Goal: Information Seeking & Learning: Find specific fact

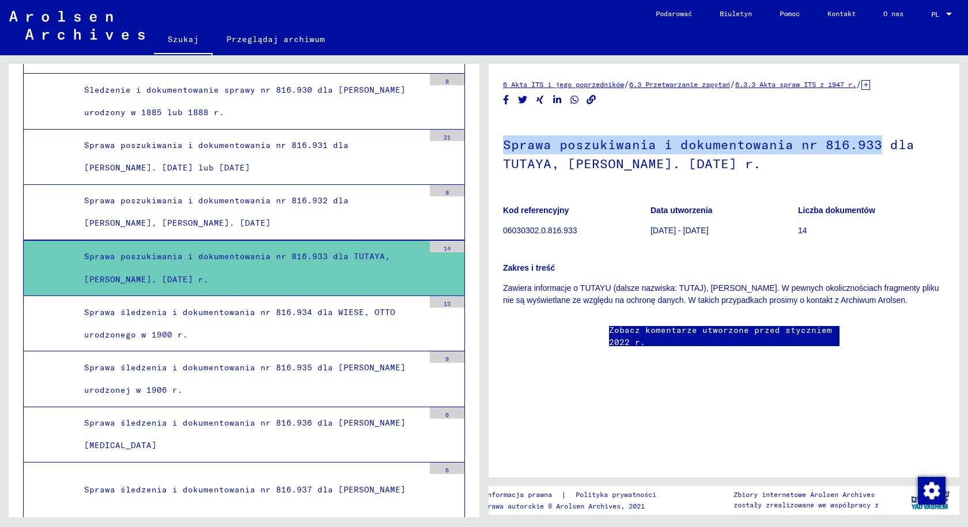
scroll to position [30880, 0]
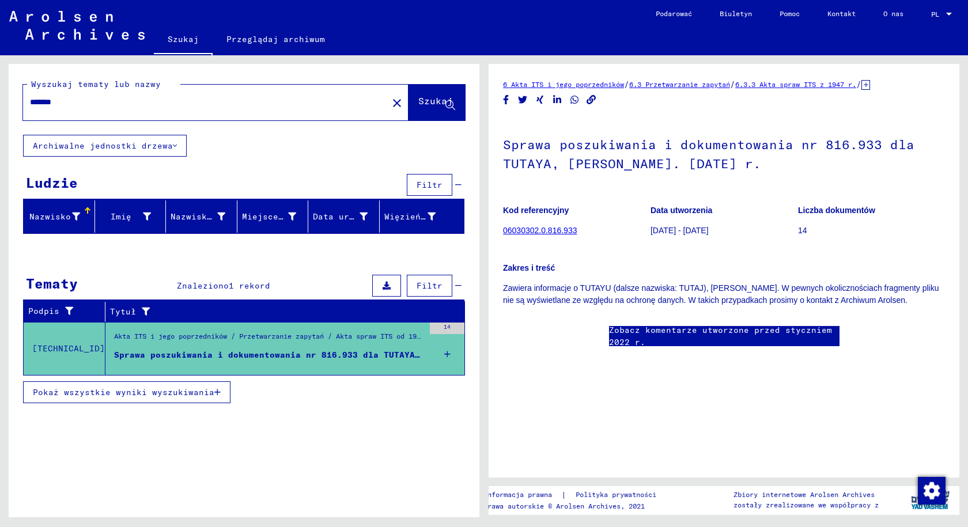
click at [106, 392] on font "Pokaż wszystkie wyniki wyszukiwania" at bounding box center [124, 392] width 182 height 10
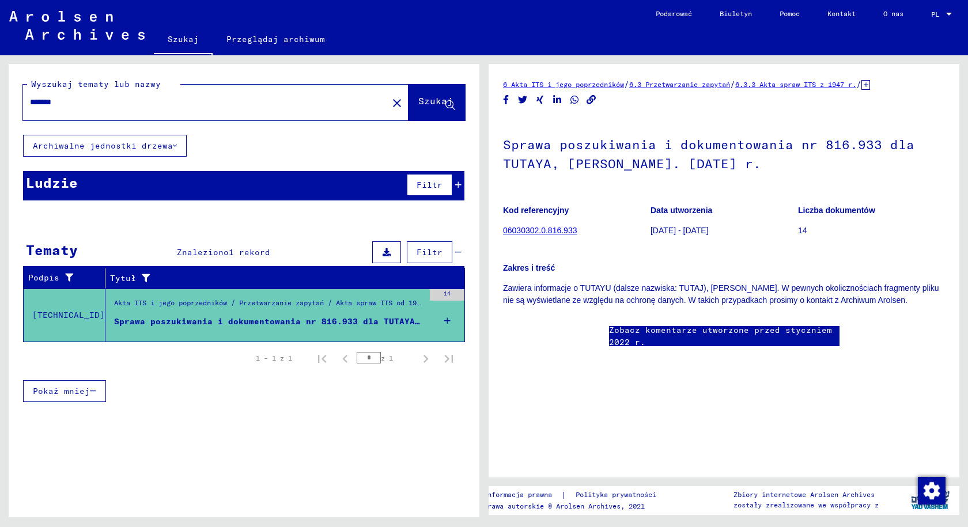
click at [129, 97] on input "*******" at bounding box center [205, 102] width 351 height 12
click at [76, 98] on input "*******" at bounding box center [205, 102] width 351 height 12
click at [65, 98] on input "*******" at bounding box center [205, 102] width 351 height 12
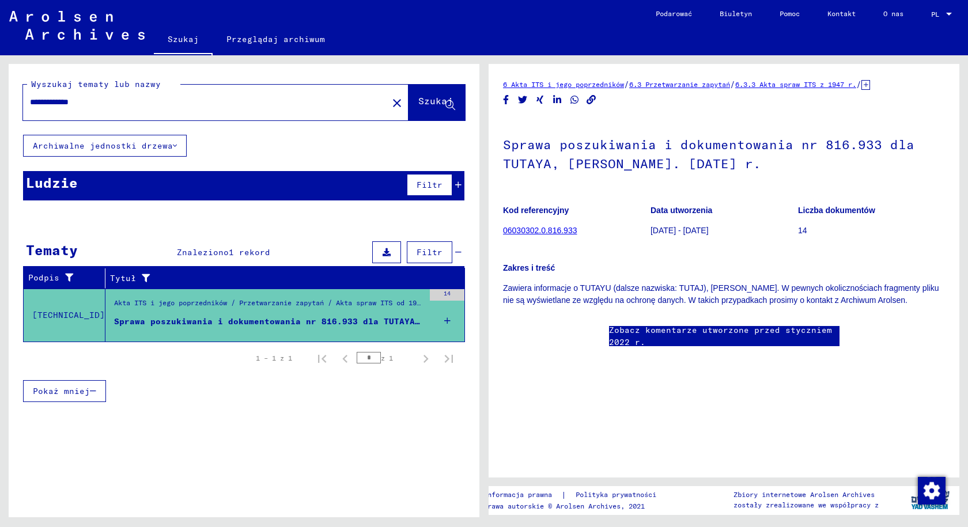
type input "**********"
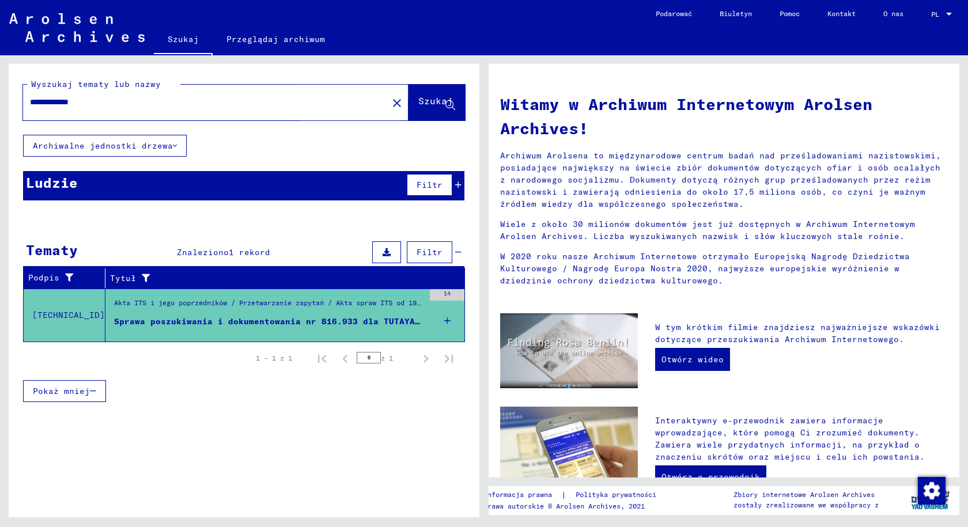
click at [409, 105] on button "Szukaj" at bounding box center [437, 103] width 56 height 36
click at [423, 99] on font "Szukaj" at bounding box center [435, 101] width 35 height 12
click at [81, 32] on img at bounding box center [76, 27] width 135 height 29
click at [183, 36] on font "Szukaj" at bounding box center [183, 39] width 31 height 10
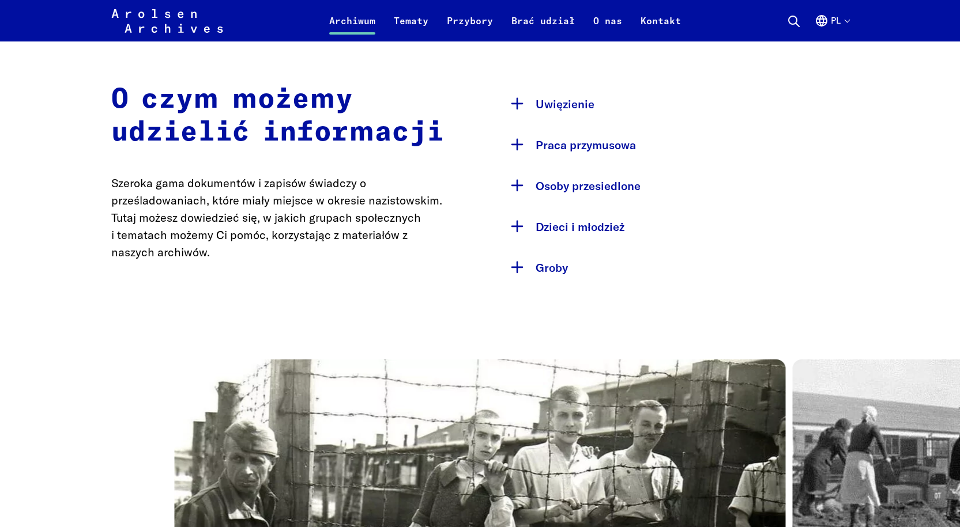
scroll to position [576, 0]
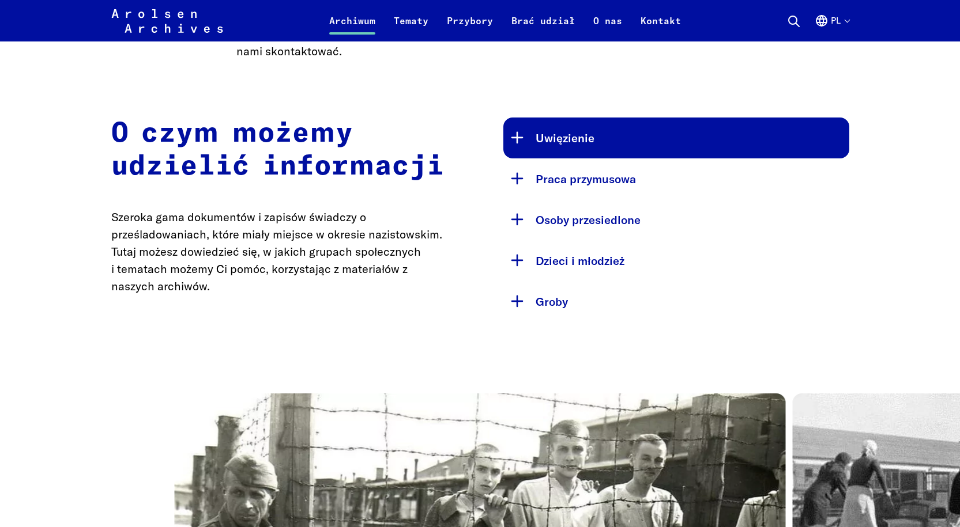
click at [507, 140] on button "Uwięzienie" at bounding box center [676, 138] width 346 height 41
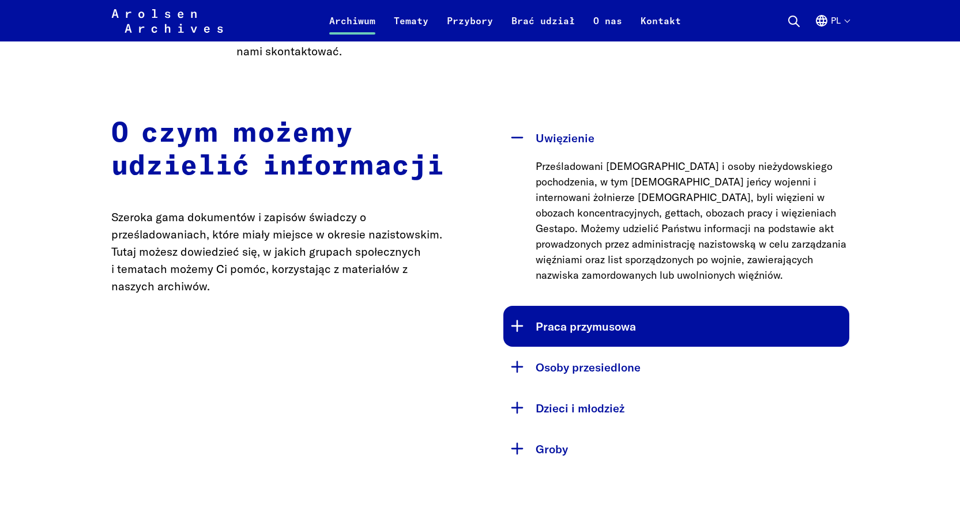
click at [514, 306] on button "Praca przymusowa" at bounding box center [676, 326] width 346 height 41
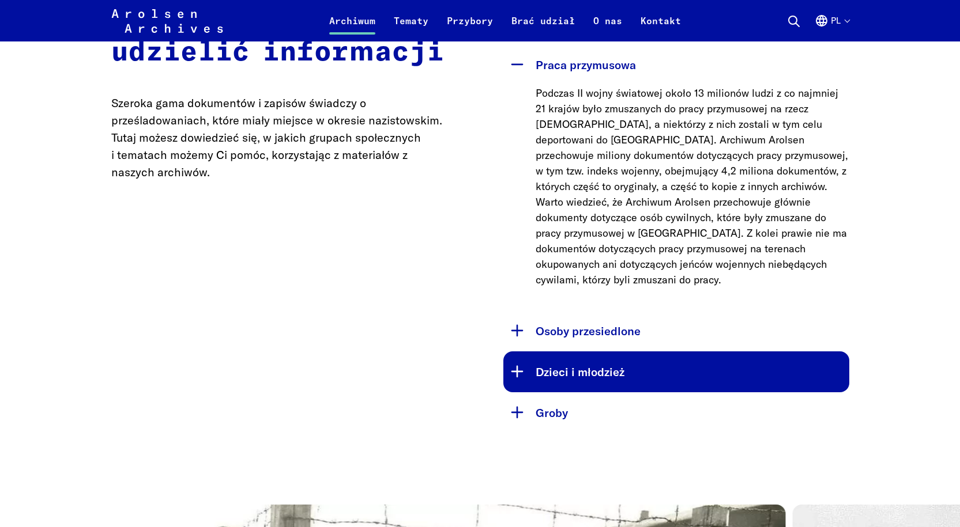
scroll to position [692, 0]
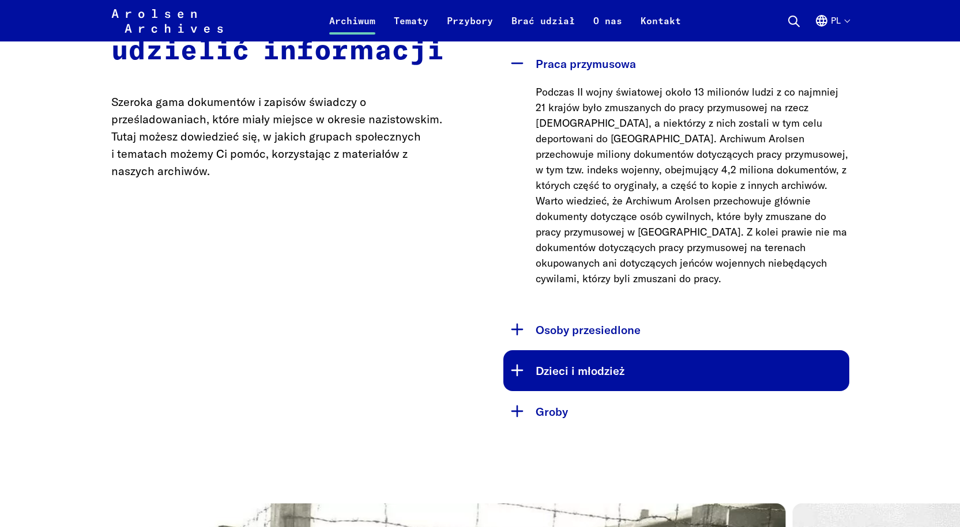
click at [507, 356] on button "Dzieci i młodzież" at bounding box center [676, 370] width 346 height 41
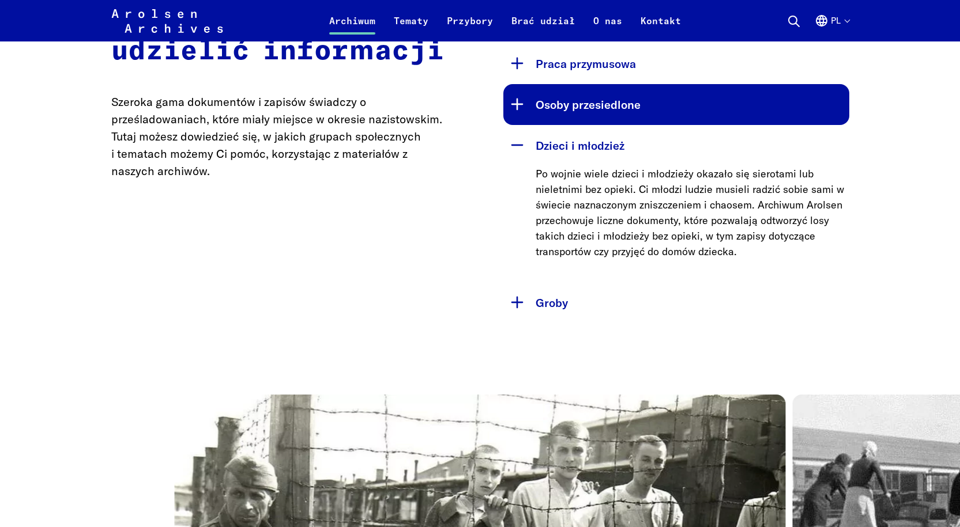
click at [515, 113] on button "Osoby przesiedlone" at bounding box center [676, 104] width 346 height 41
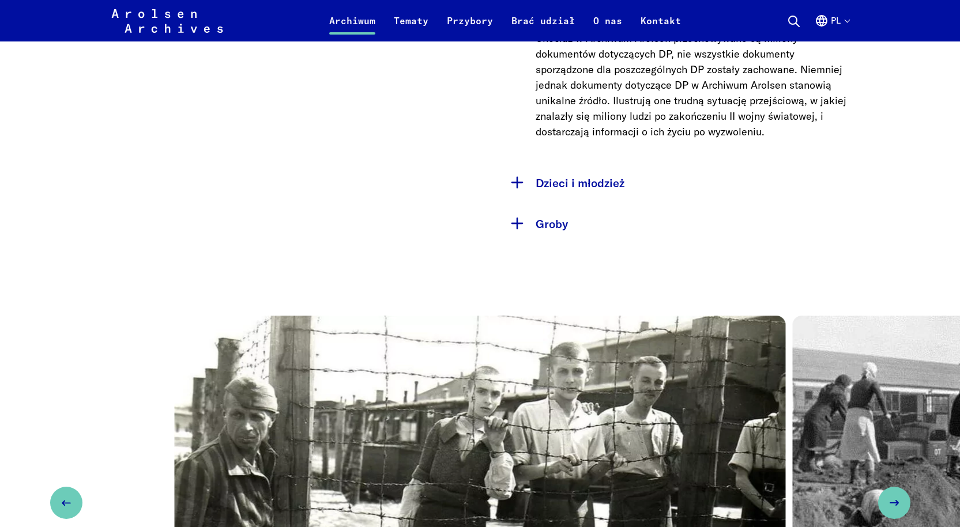
scroll to position [922, 0]
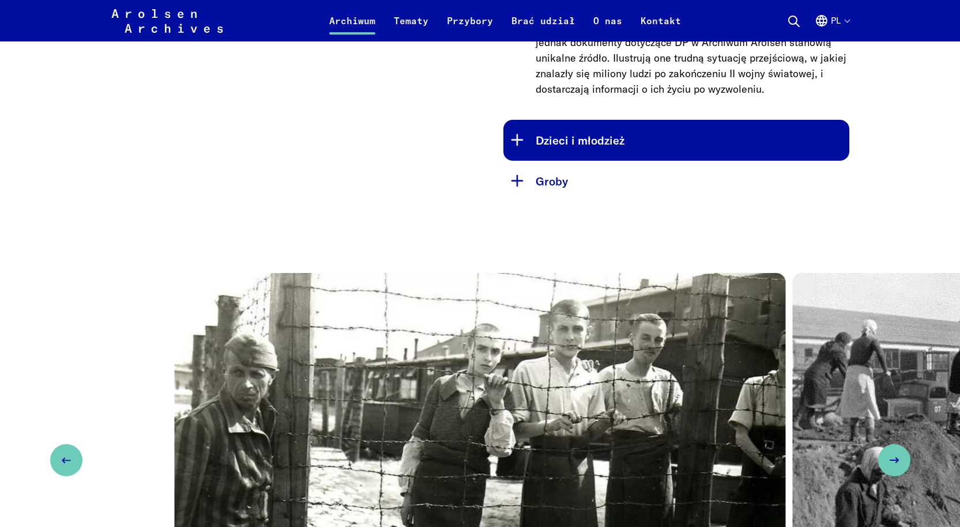
click at [514, 138] on button "Dzieci i młodzież" at bounding box center [676, 140] width 346 height 41
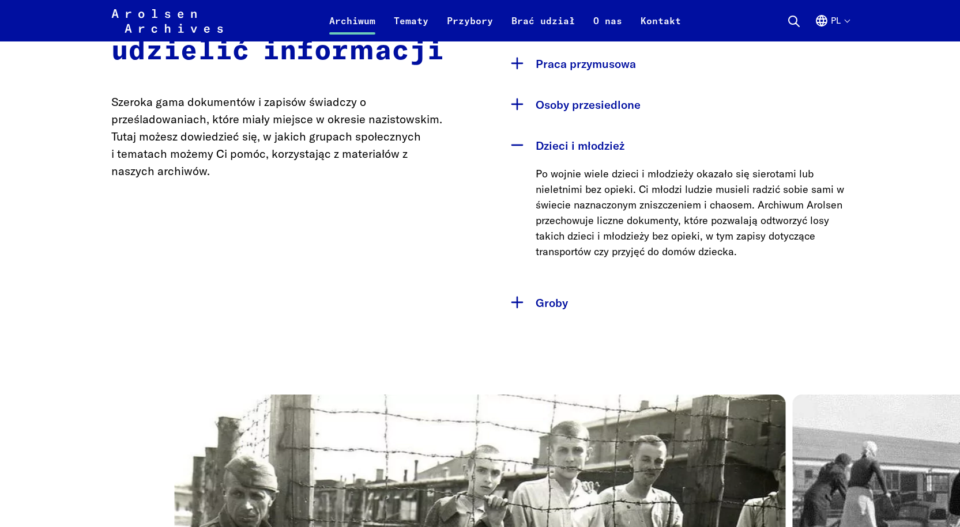
scroll to position [749, 0]
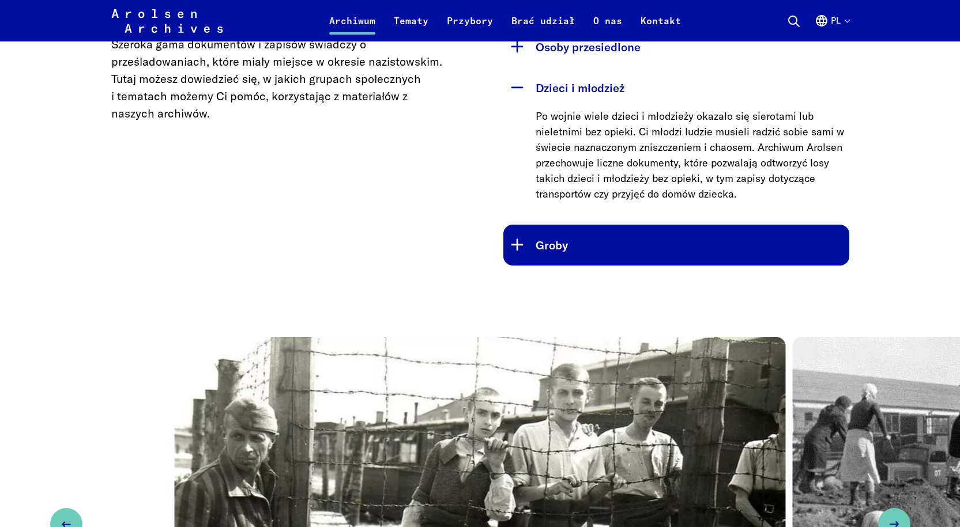
click at [515, 251] on button "Groby" at bounding box center [676, 245] width 346 height 41
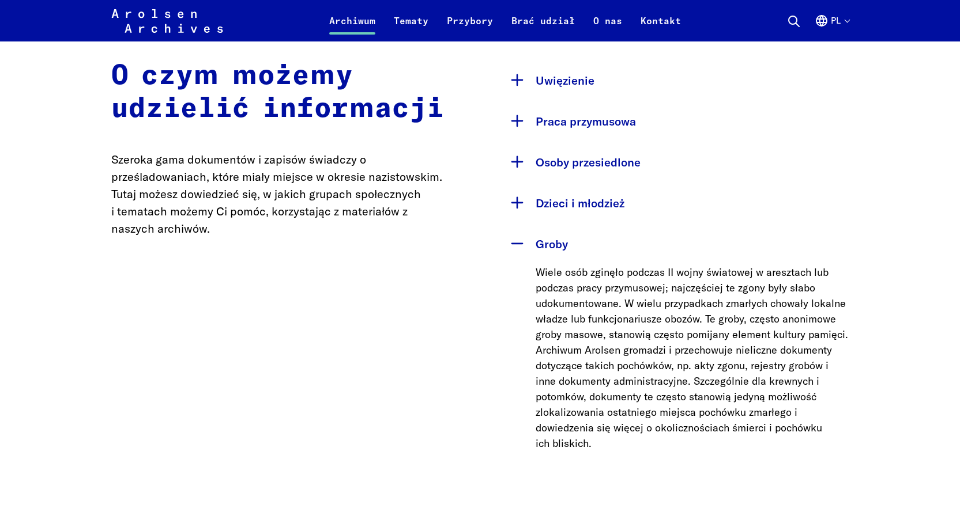
scroll to position [576, 0]
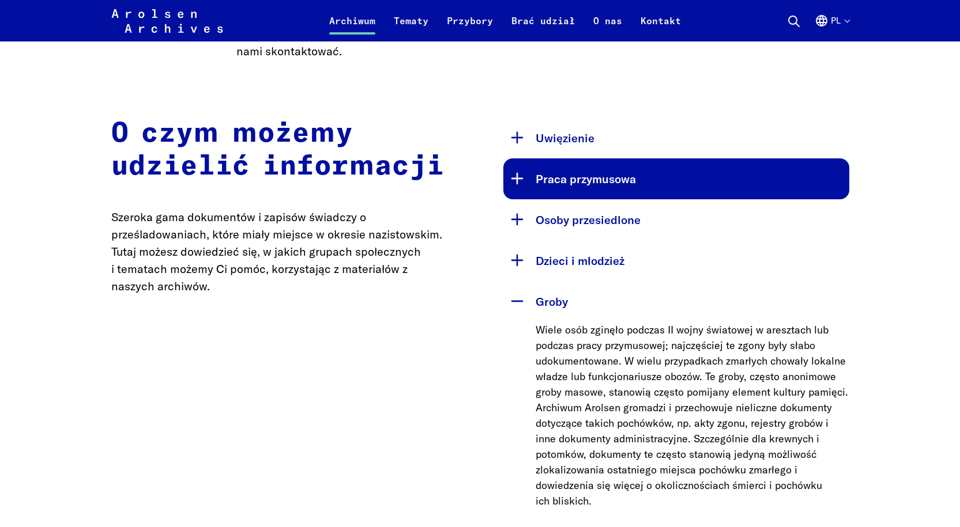
click at [518, 182] on button "Praca przymusowa" at bounding box center [676, 179] width 346 height 41
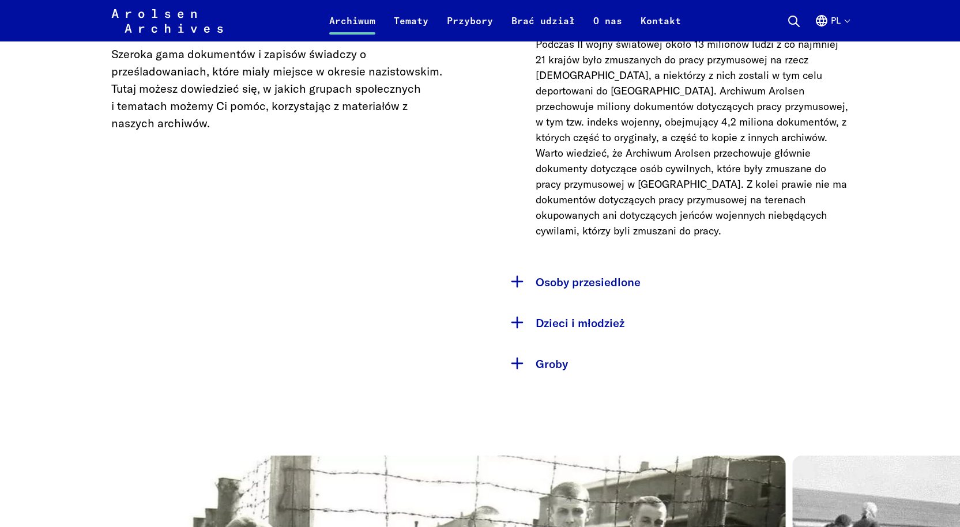
scroll to position [749, 0]
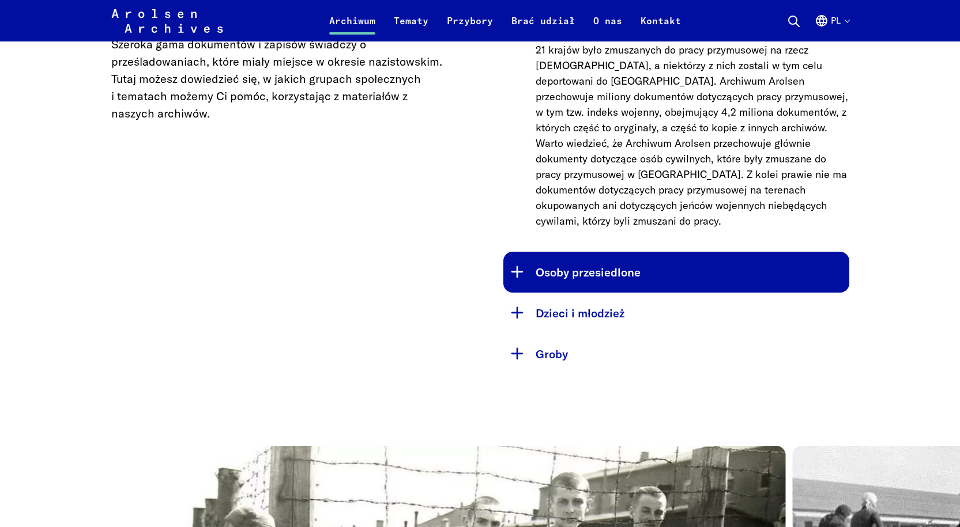
click at [517, 255] on button "Osoby przesiedlone" at bounding box center [676, 272] width 346 height 41
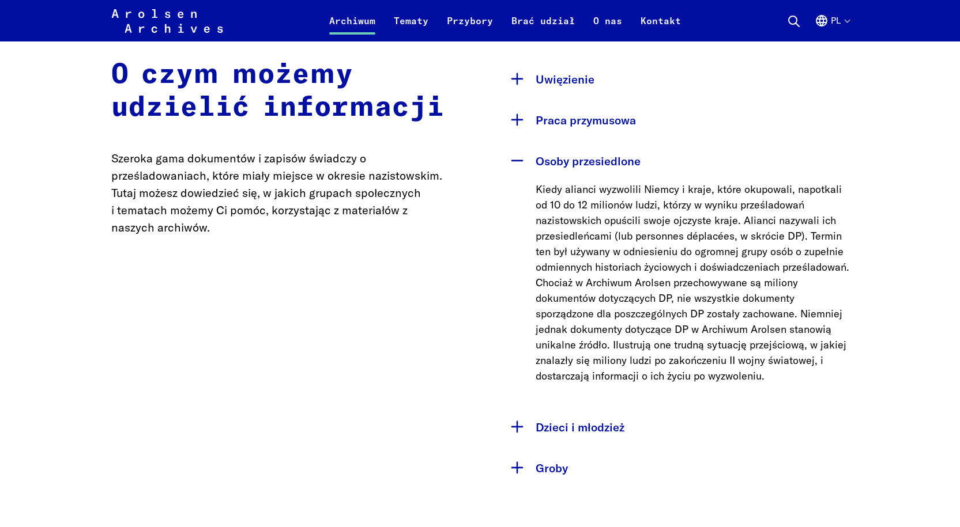
scroll to position [634, 0]
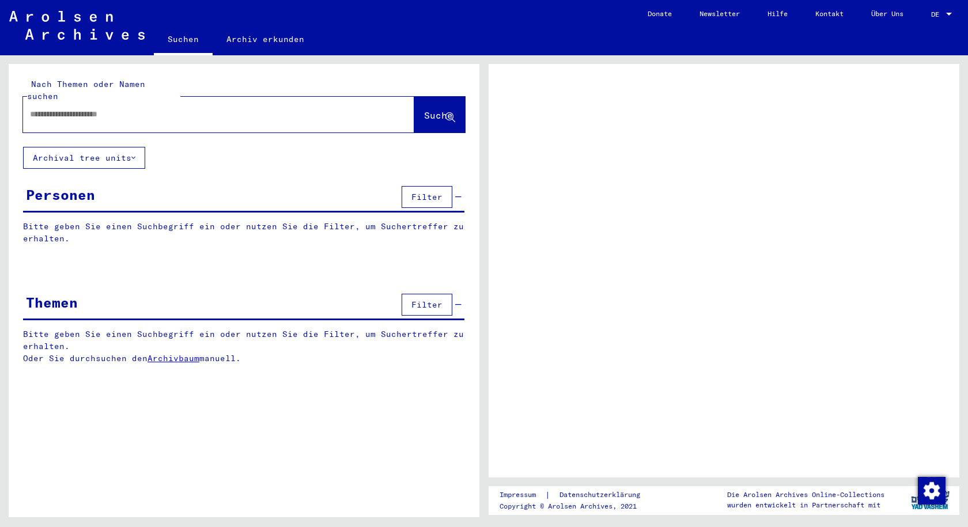
click at [196, 108] on input "text" at bounding box center [208, 114] width 357 height 12
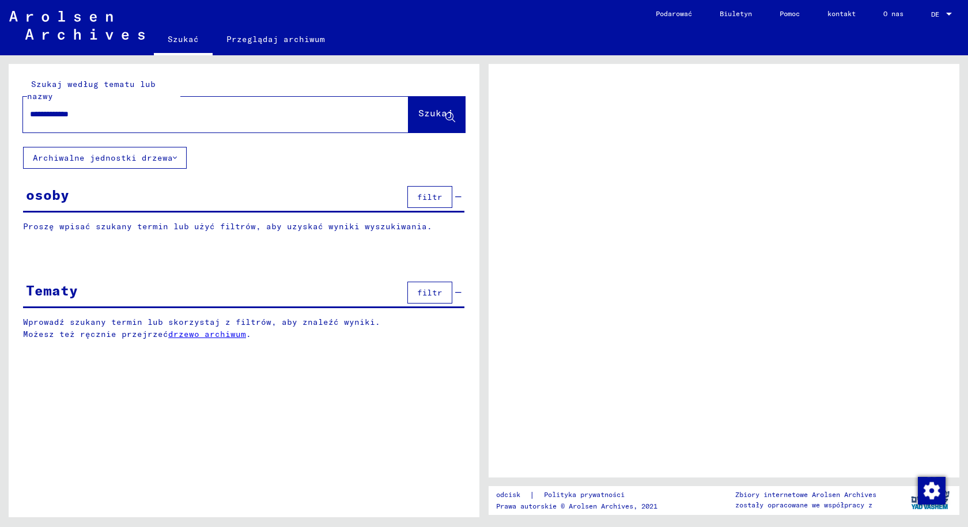
type input "**********"
click at [422, 111] on font "Szukaj" at bounding box center [435, 113] width 35 height 12
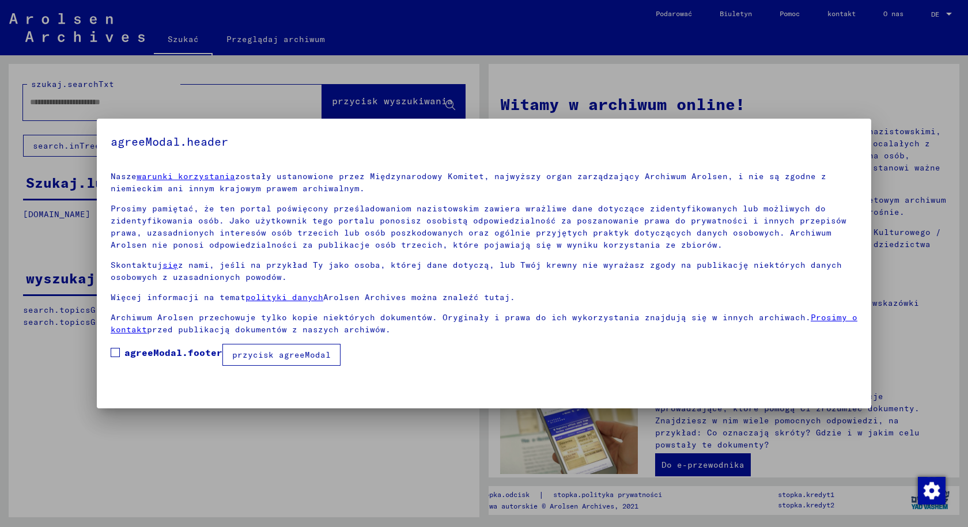
click at [165, 360] on mat-checkbox "agreeModal.footer" at bounding box center [167, 356] width 112 height 20
click at [171, 357] on font "agreeModal.footer" at bounding box center [174, 353] width 98 height 12
click at [232, 352] on font "przycisk agreeModal" at bounding box center [281, 355] width 99 height 10
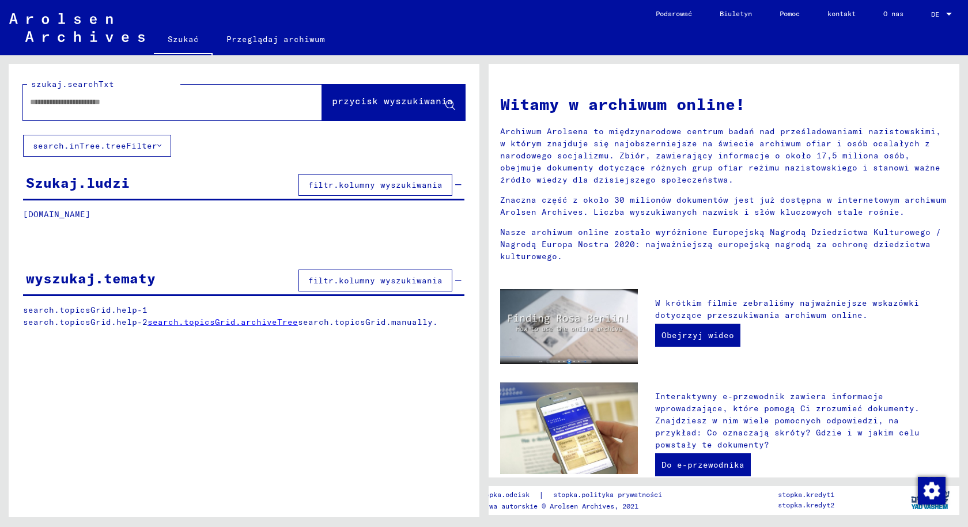
click at [359, 95] on font "przycisk wyszukiwania" at bounding box center [392, 101] width 121 height 12
click at [217, 97] on input "text" at bounding box center [159, 102] width 258 height 12
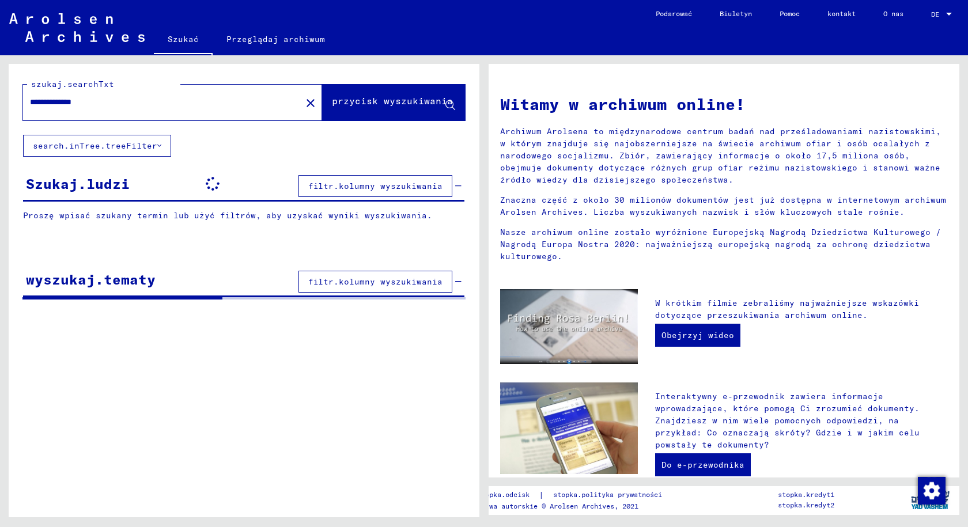
click at [187, 111] on div "**********" at bounding box center [155, 102] width 265 height 26
click at [188, 104] on input "**********" at bounding box center [159, 102] width 258 height 12
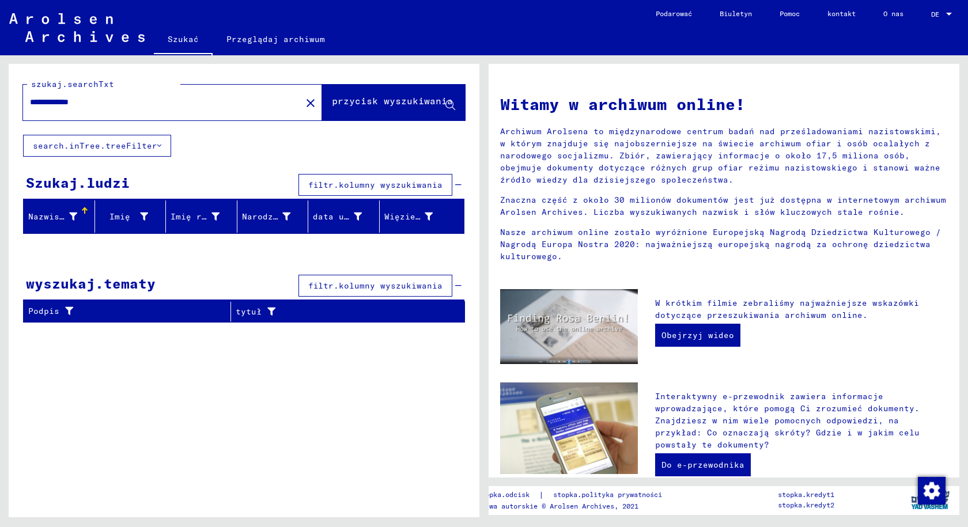
type input "**********"
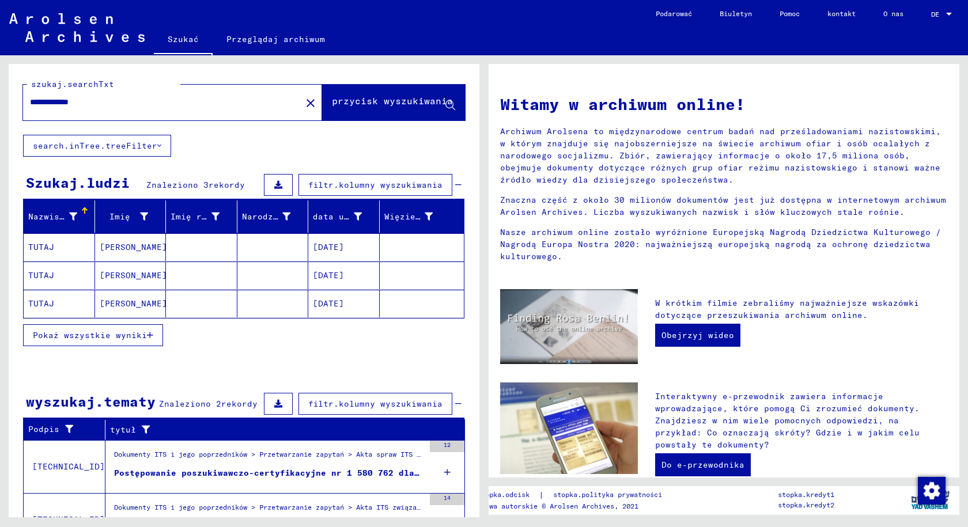
scroll to position [58, 0]
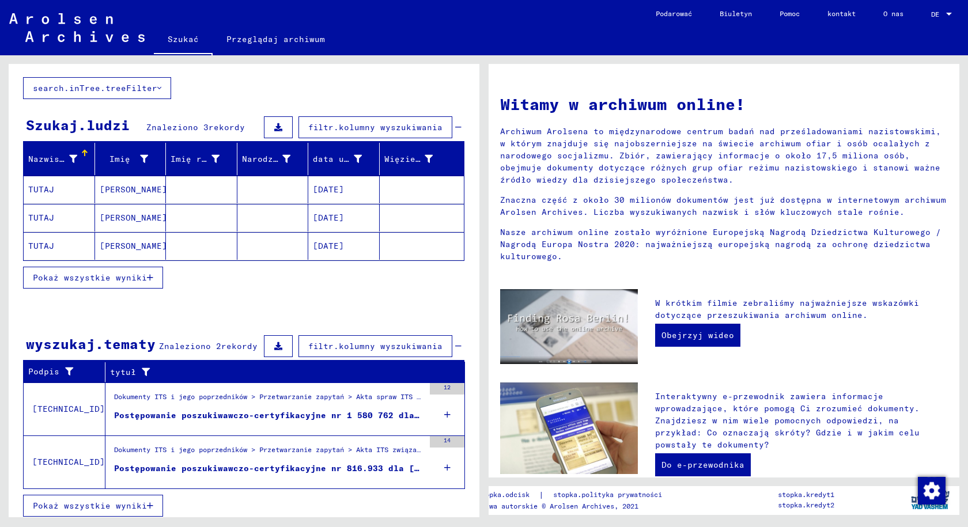
click at [105, 216] on font "Tadeusz" at bounding box center [133, 218] width 67 height 10
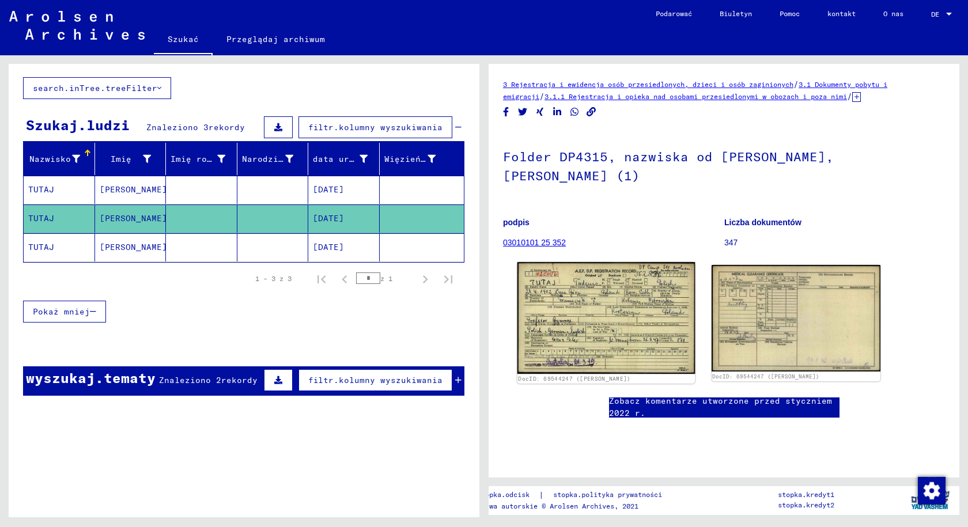
click at [561, 301] on img at bounding box center [607, 318] width 178 height 112
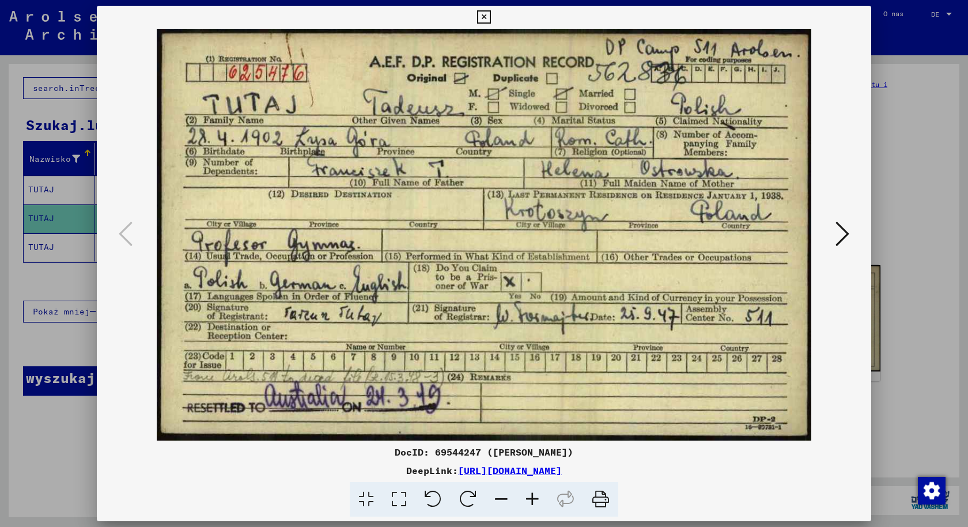
click at [850, 236] on button at bounding box center [842, 234] width 21 height 33
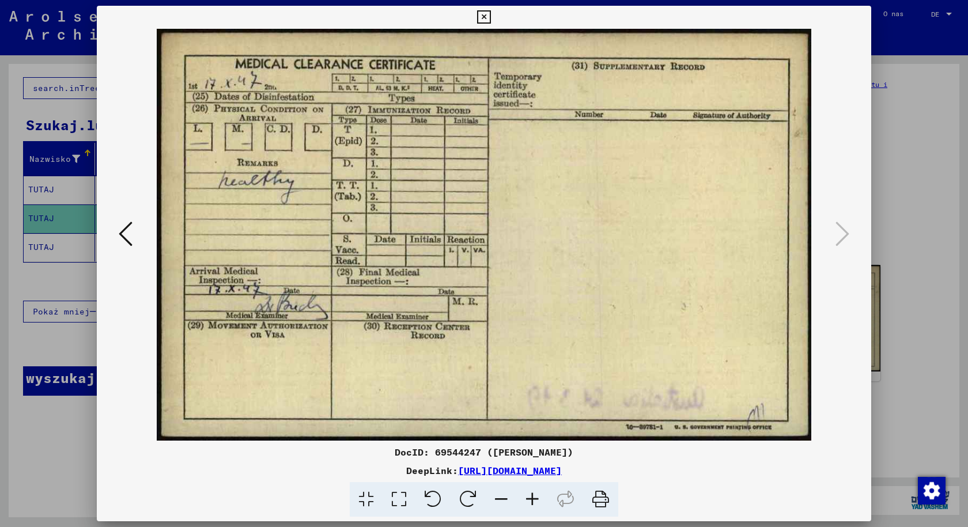
click at [123, 232] on icon at bounding box center [126, 234] width 14 height 28
